Goal: Communication & Community: Answer question/provide support

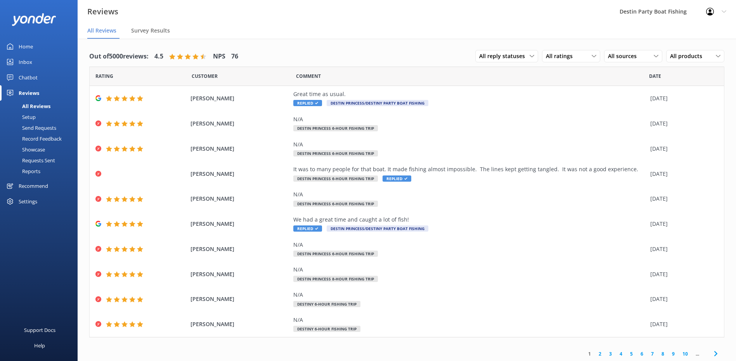
click at [32, 64] on div "Inbox" at bounding box center [26, 62] width 14 height 16
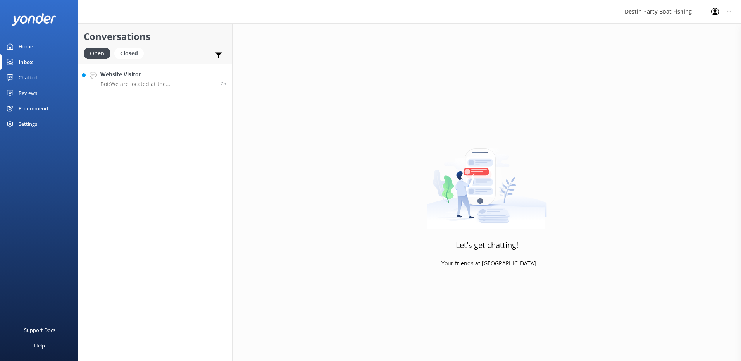
click at [156, 83] on p "Bot: We are located at the [GEOGRAPHIC_DATA] at [STREET_ADDRESS][US_STATE], whi…" at bounding box center [157, 84] width 114 height 7
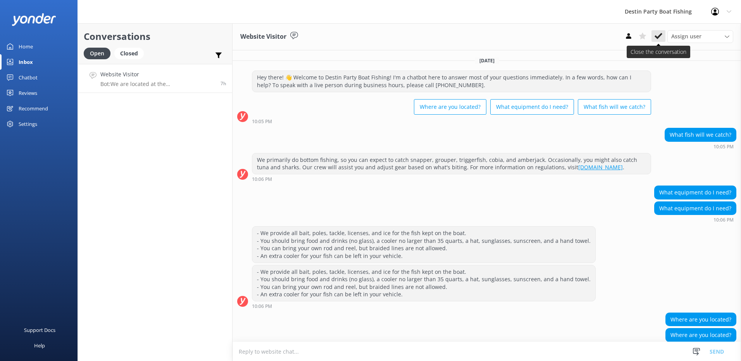
click at [659, 33] on icon at bounding box center [659, 36] width 8 height 8
